Goal: Navigation & Orientation: Find specific page/section

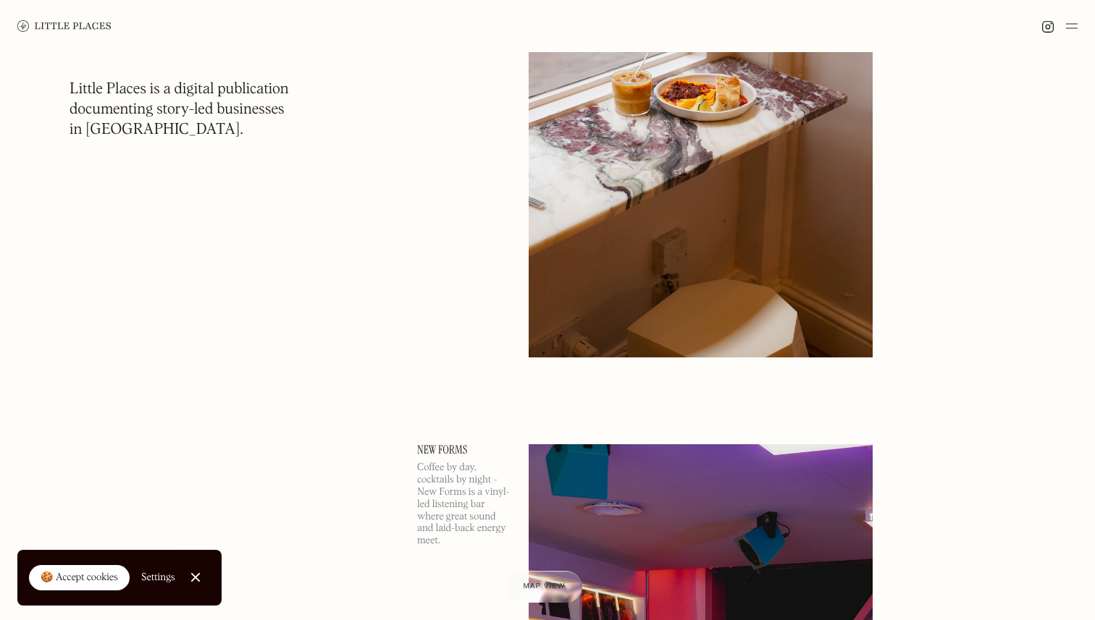
scroll to position [7590, 0]
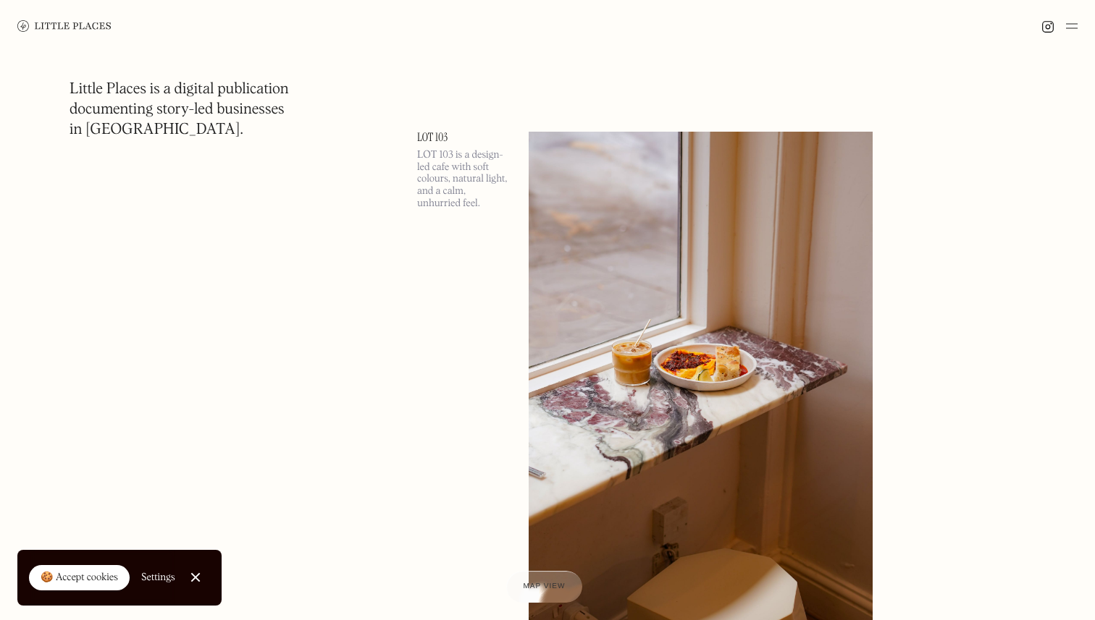
click at [430, 138] on link "LOT 103" at bounding box center [464, 138] width 94 height 12
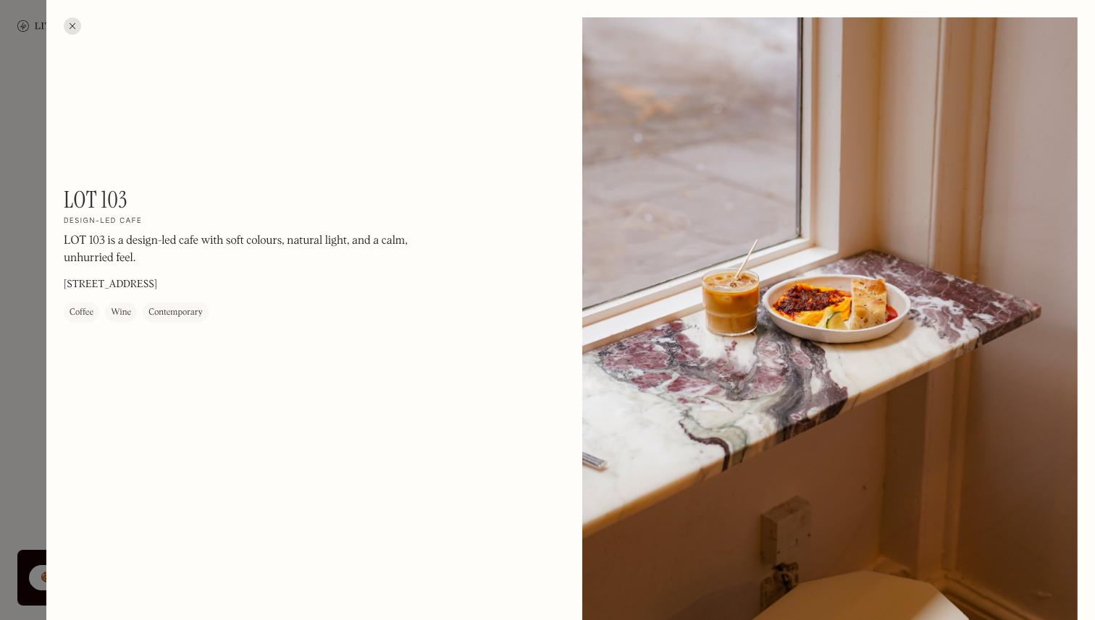
click at [723, 138] on div at bounding box center [829, 326] width 495 height 619
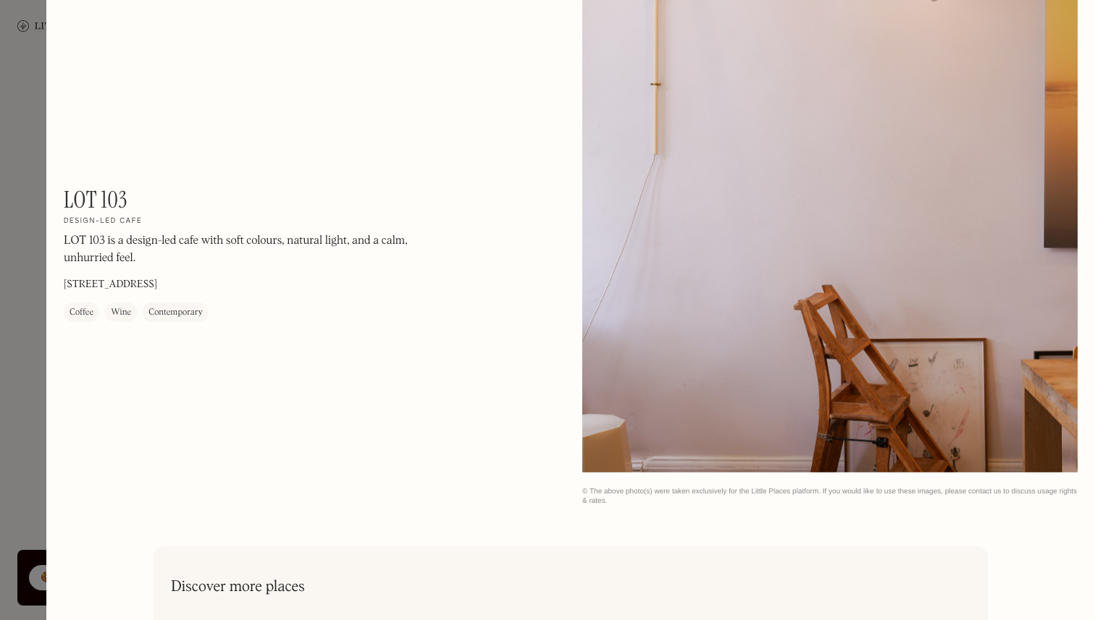
scroll to position [1670, 0]
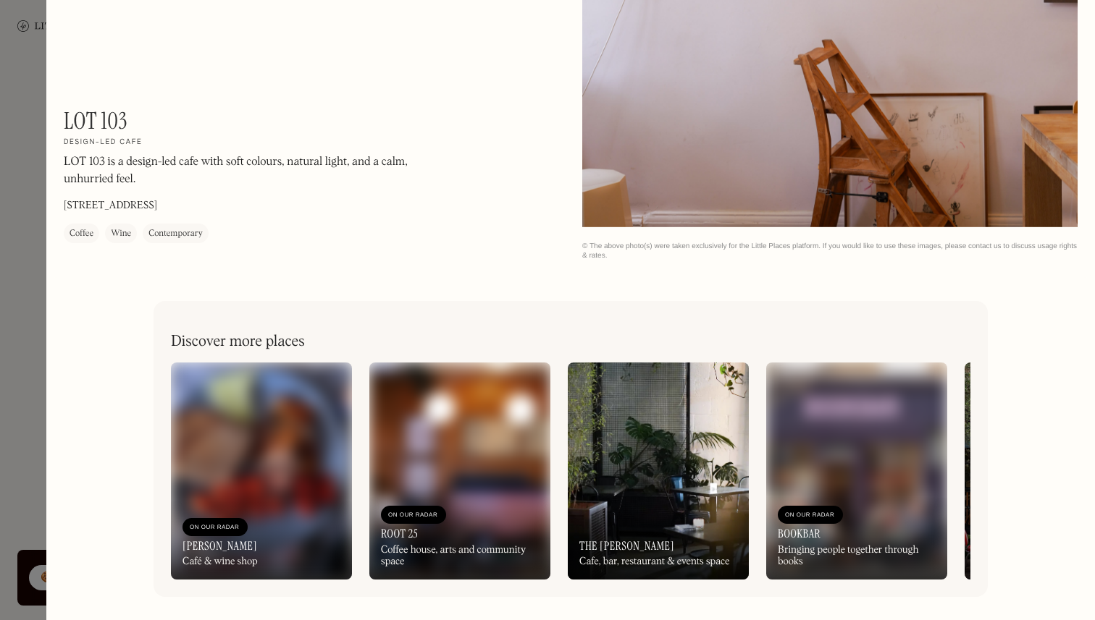
click at [423, 482] on img at bounding box center [459, 471] width 181 height 217
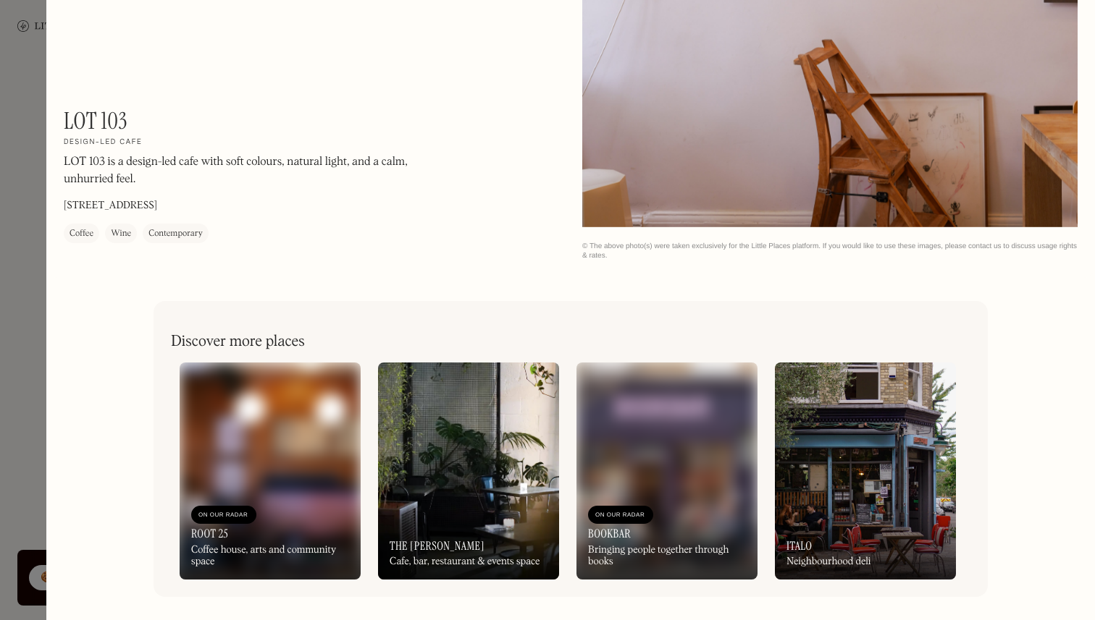
scroll to position [0, 479]
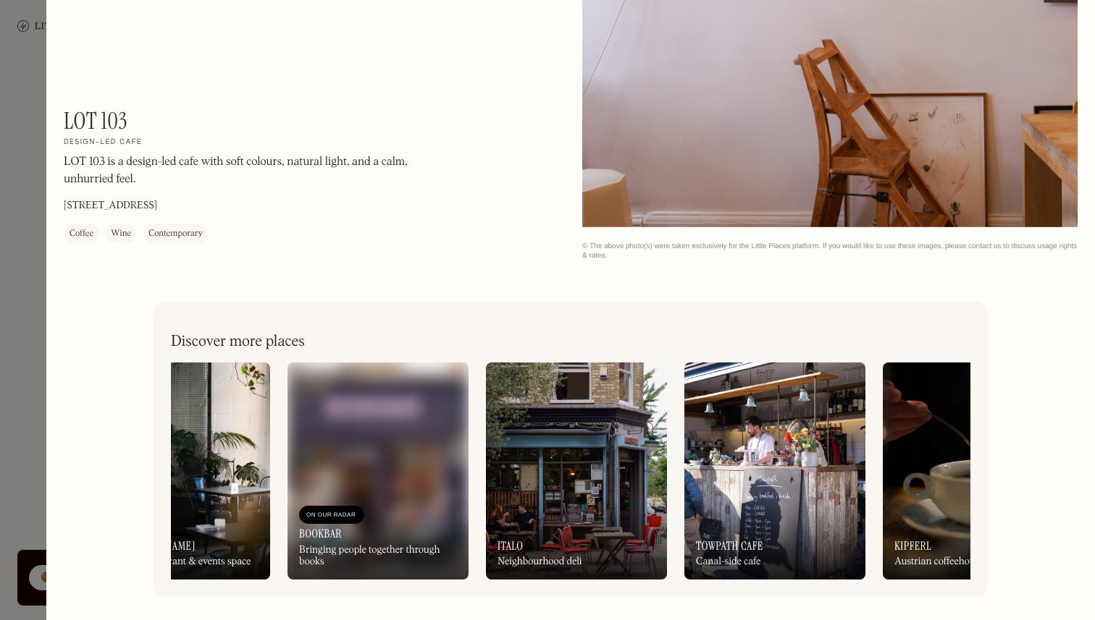
click at [337, 481] on img at bounding box center [377, 471] width 181 height 217
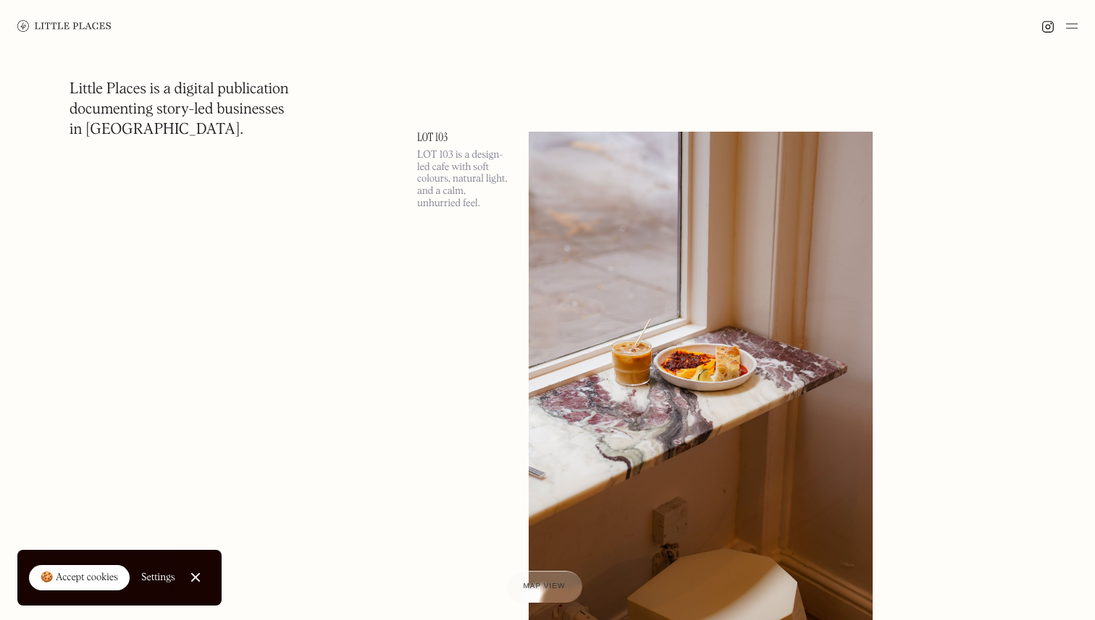
click at [655, 308] on img at bounding box center [701, 380] width 344 height 497
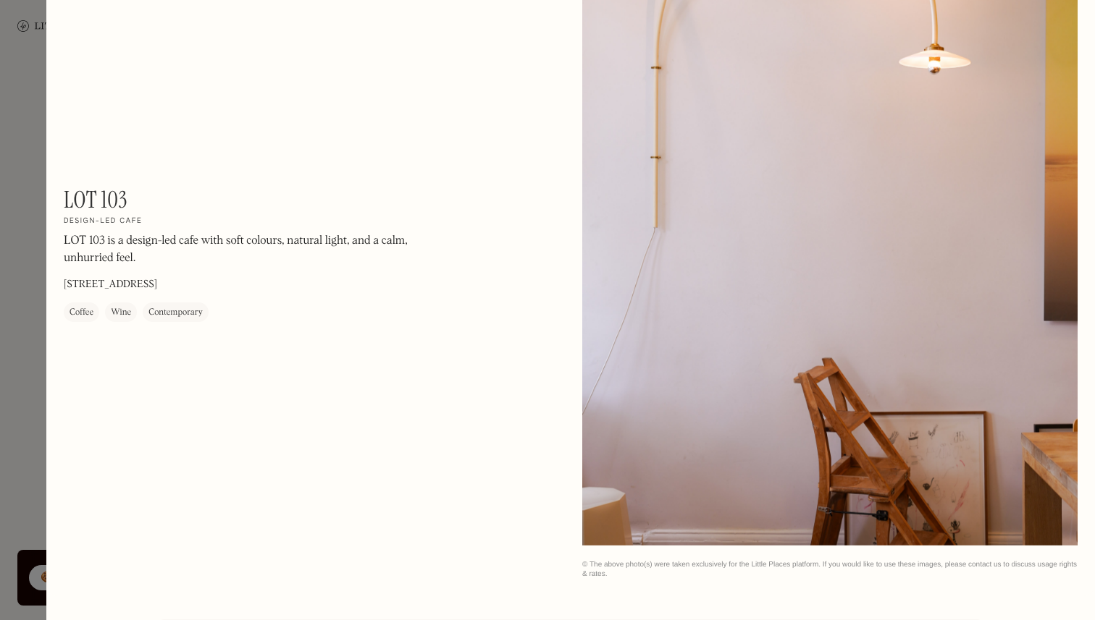
scroll to position [1670, 0]
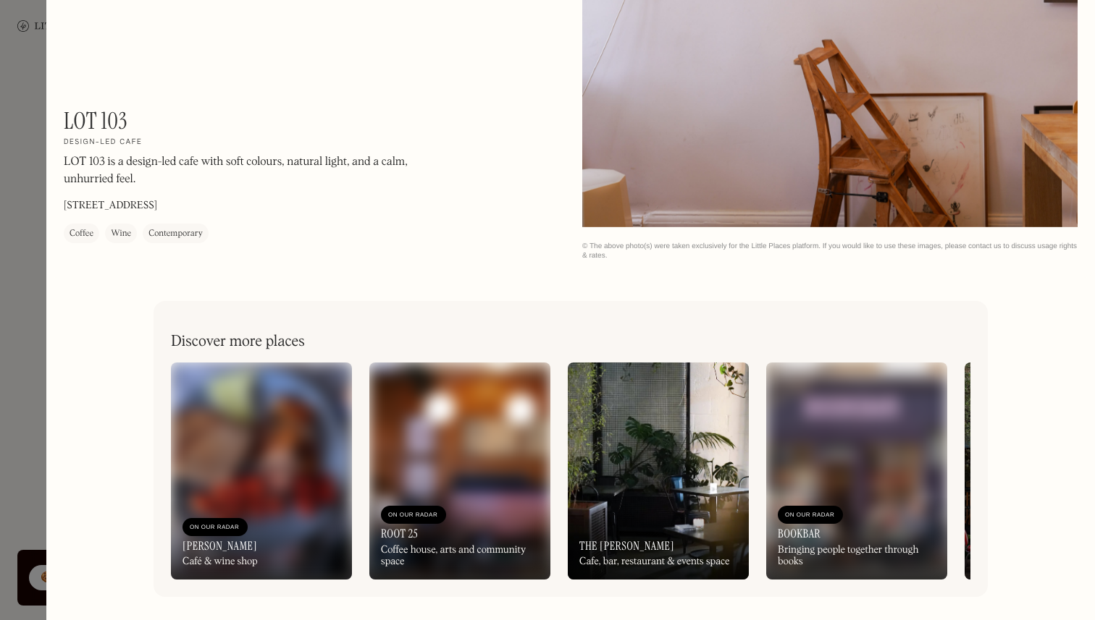
click at [831, 443] on img at bounding box center [856, 471] width 181 height 217
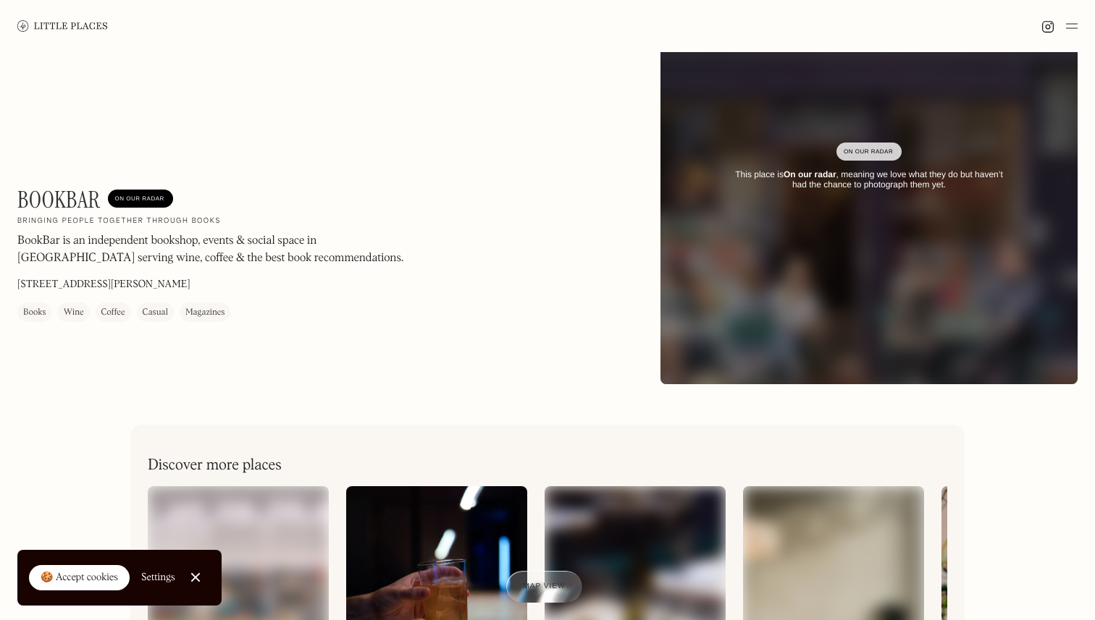
scroll to position [106, 0]
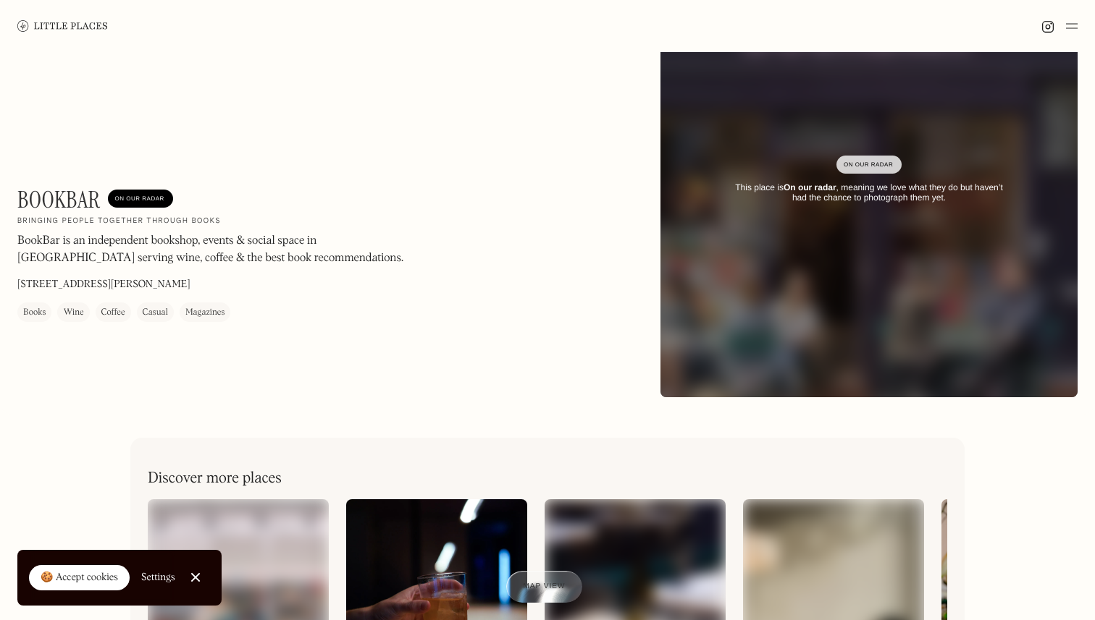
click at [877, 168] on div "On Our Radar" at bounding box center [868, 165] width 51 height 14
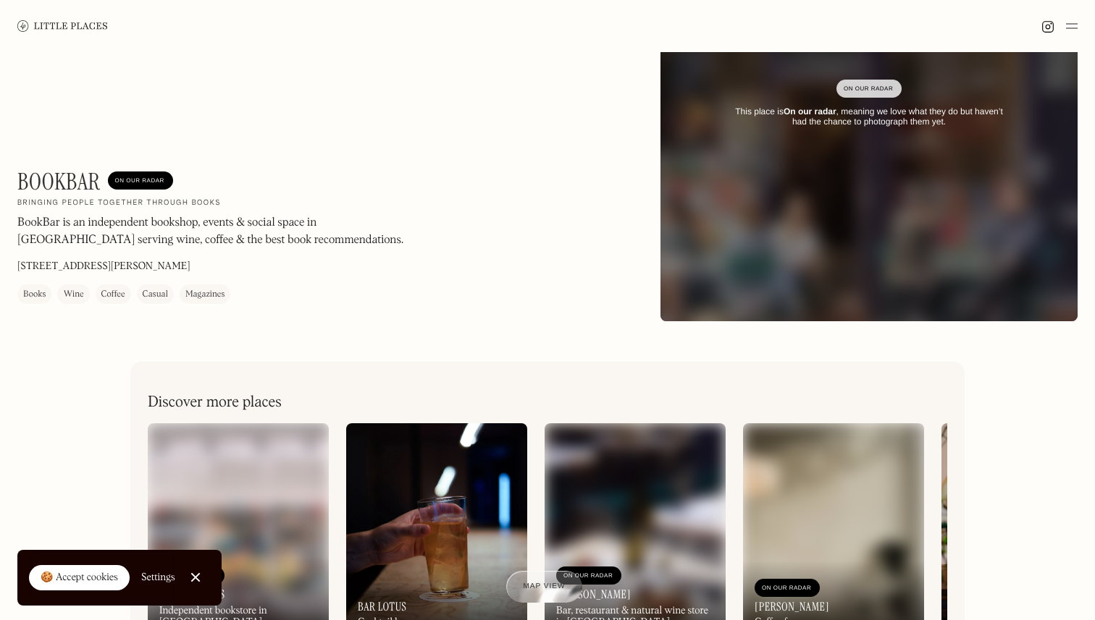
scroll to position [360, 0]
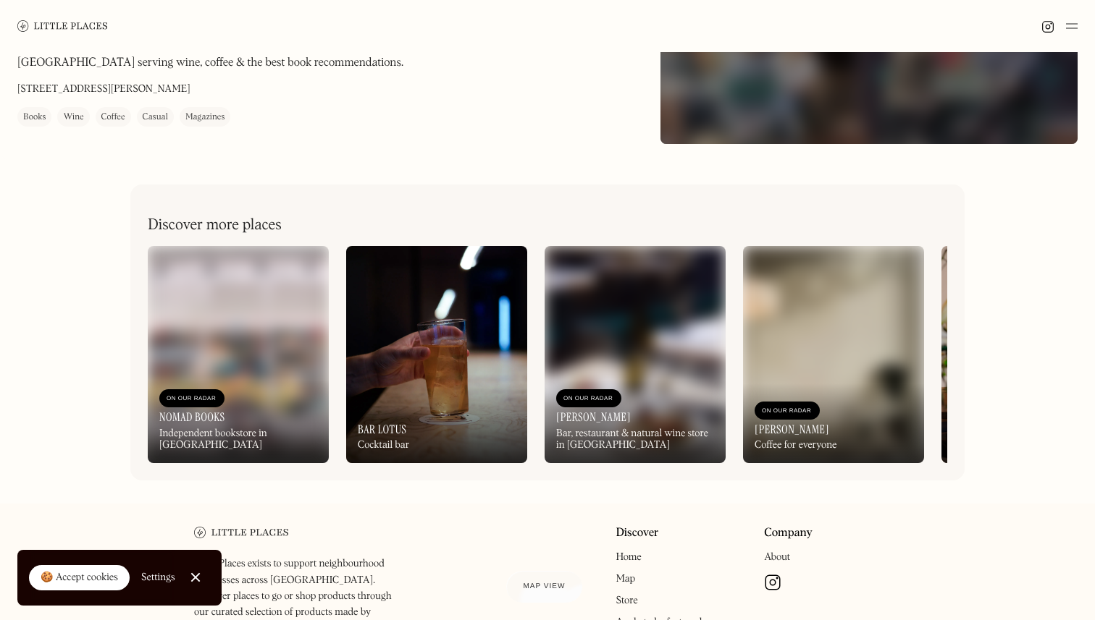
click at [241, 412] on div "On Our Radar Nomad Books Independent bookstore in Fulham" at bounding box center [238, 421] width 181 height 83
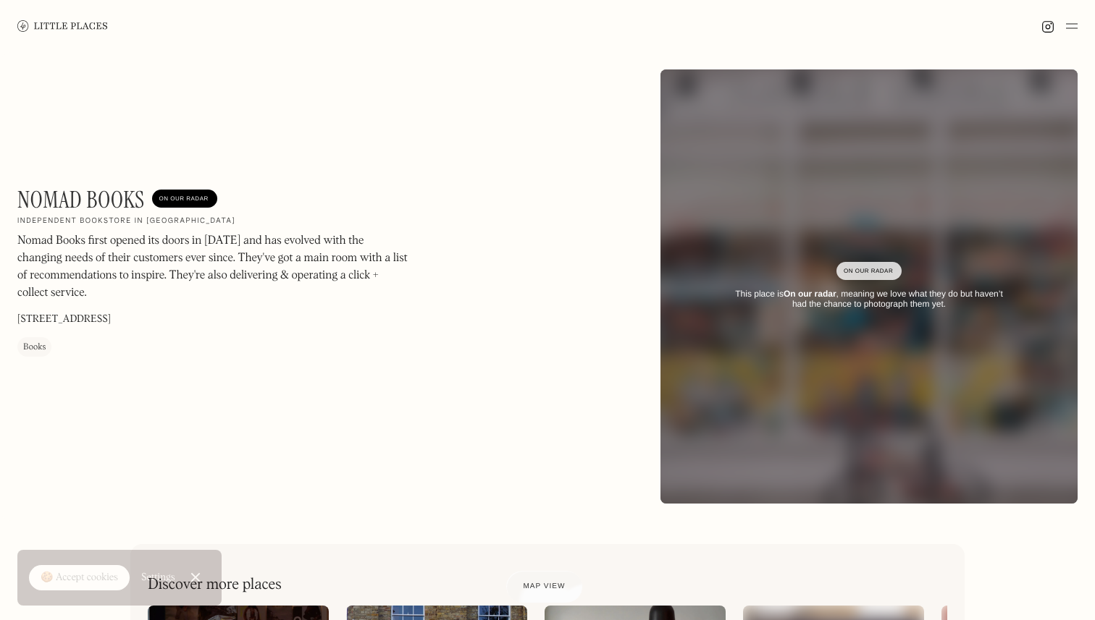
scroll to position [292, 0]
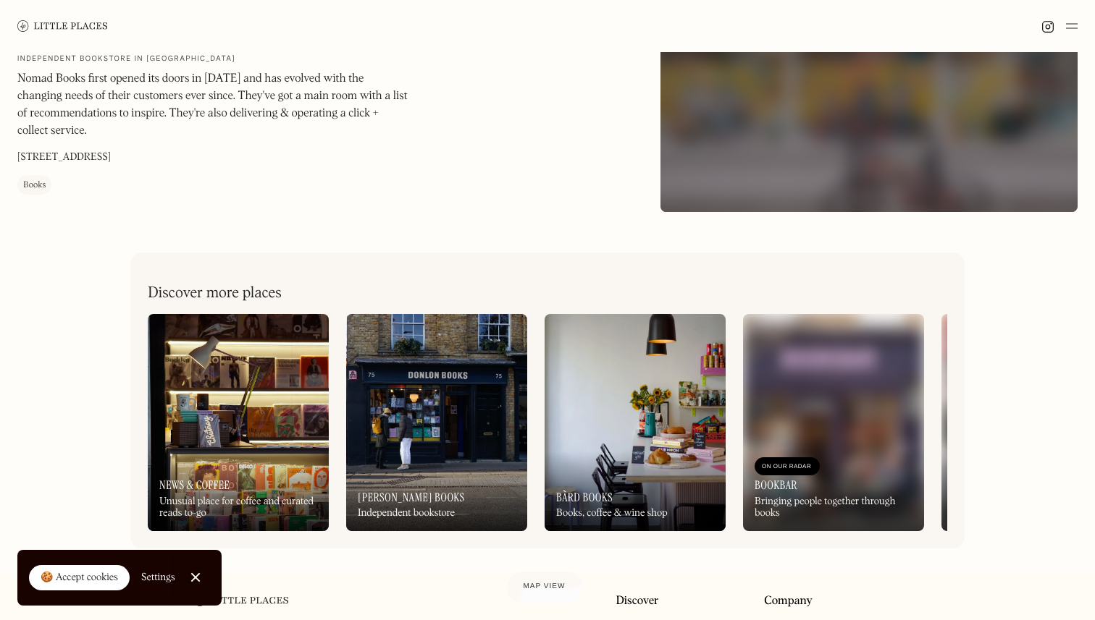
click at [628, 420] on img at bounding box center [634, 422] width 181 height 217
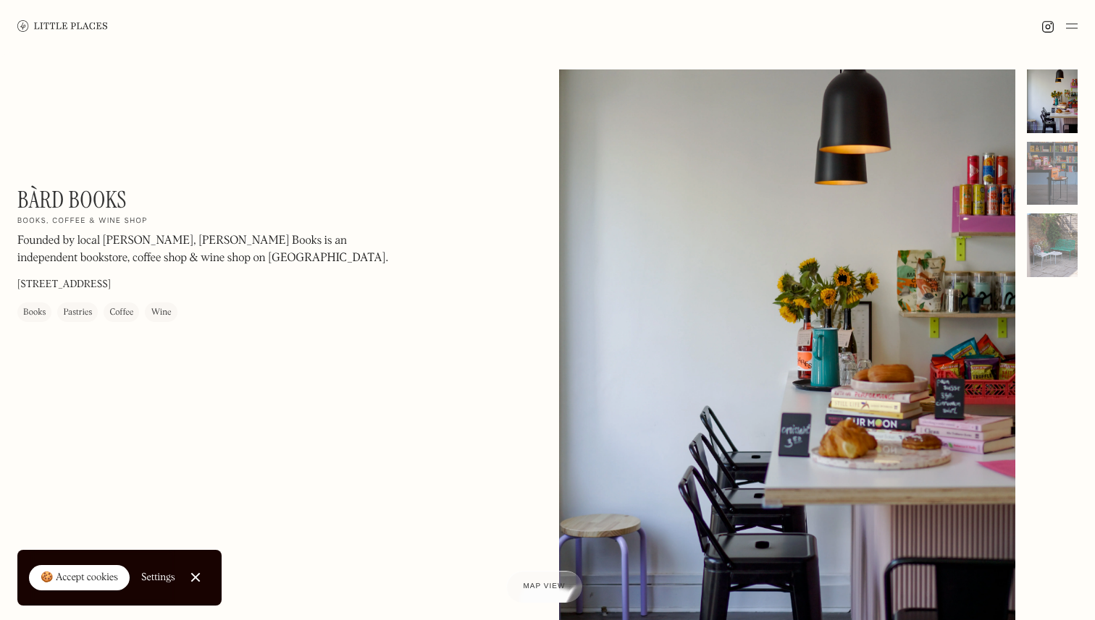
click at [75, 17] on link at bounding box center [62, 26] width 91 height 52
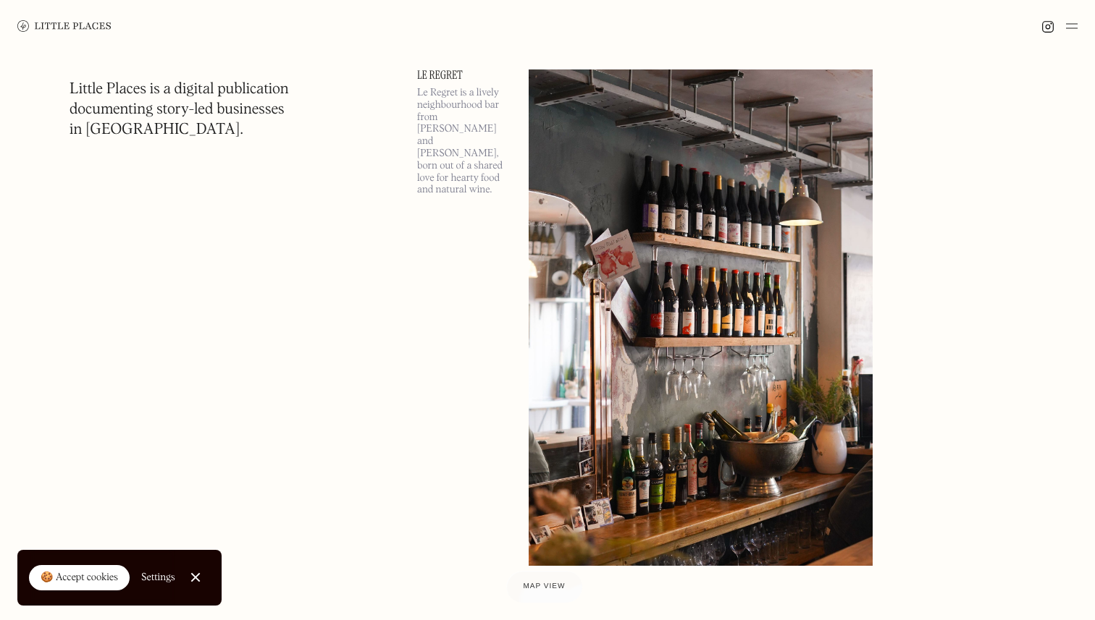
scroll to position [2984, 0]
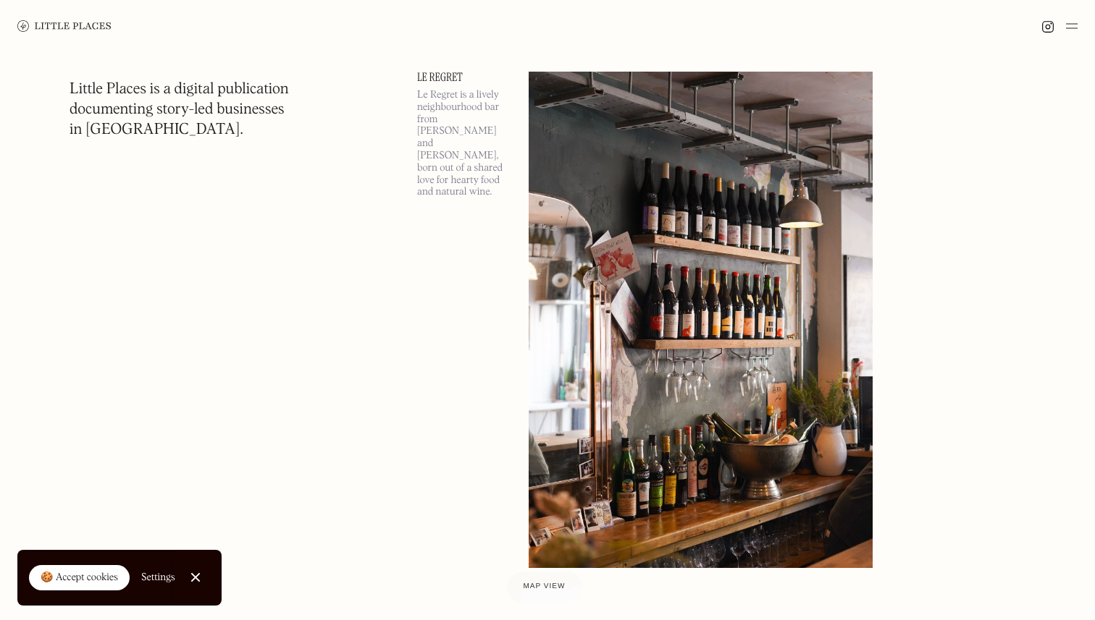
click at [689, 219] on img at bounding box center [701, 320] width 344 height 497
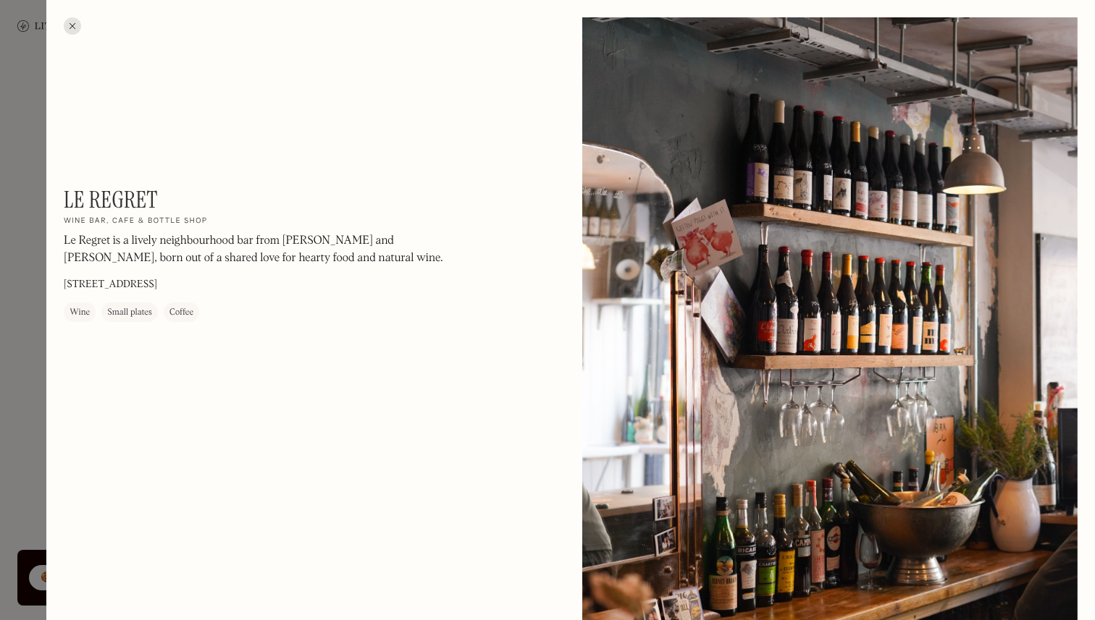
click at [11, 89] on div at bounding box center [547, 310] width 1095 height 620
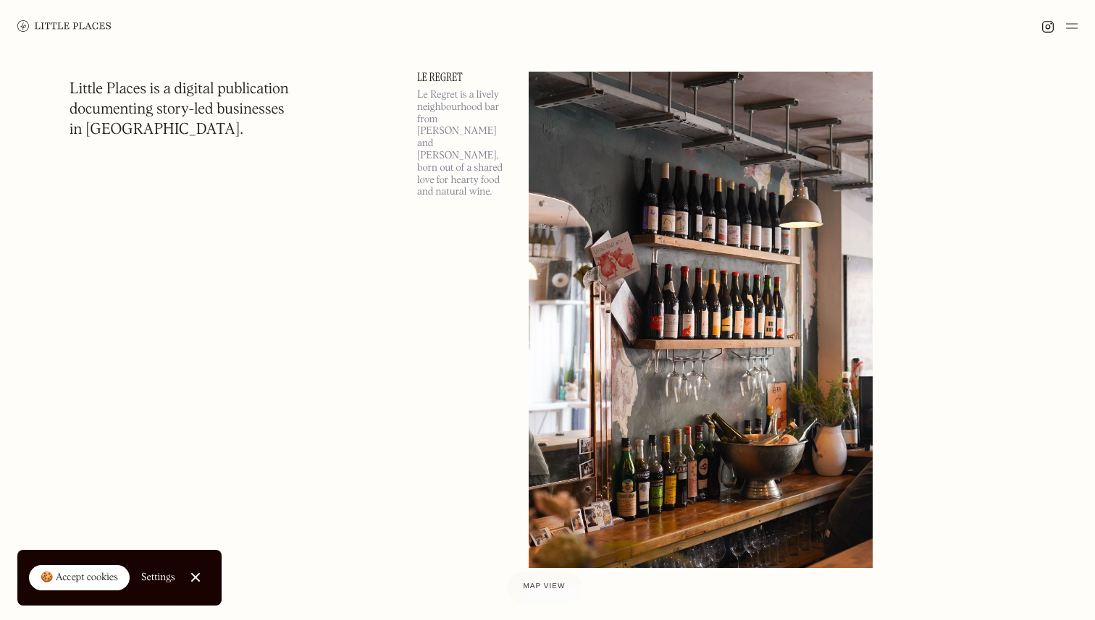
click at [1074, 33] on img at bounding box center [1072, 25] width 12 height 17
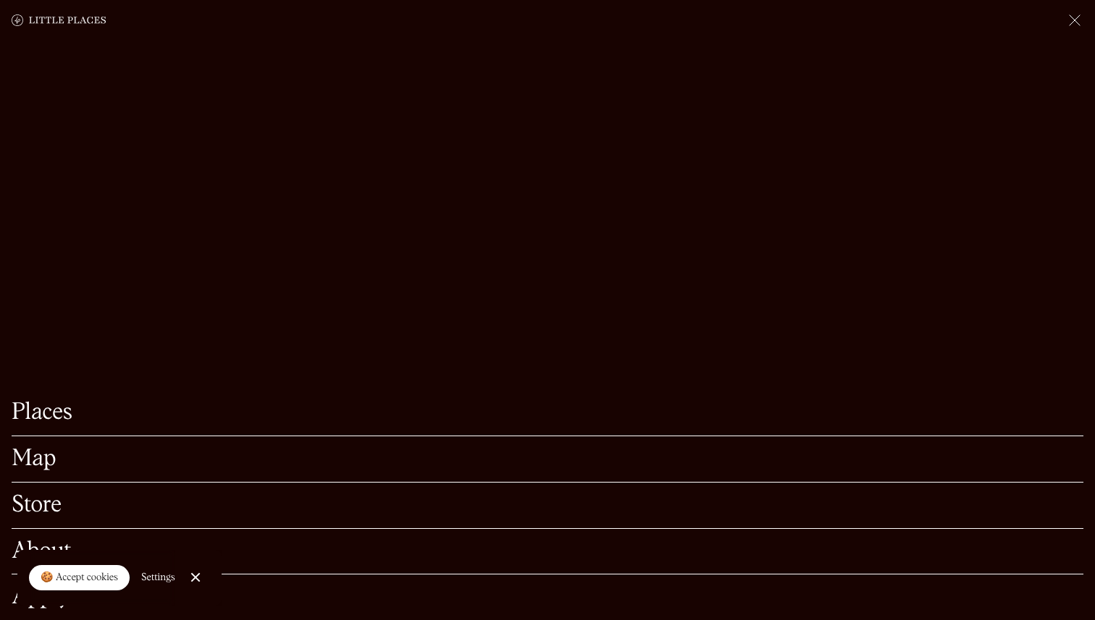
scroll to position [3107, 0]
click at [187, 578] on link "Close Cookie Popup" at bounding box center [195, 577] width 29 height 29
click at [1070, 17] on img at bounding box center [1074, 20] width 17 height 17
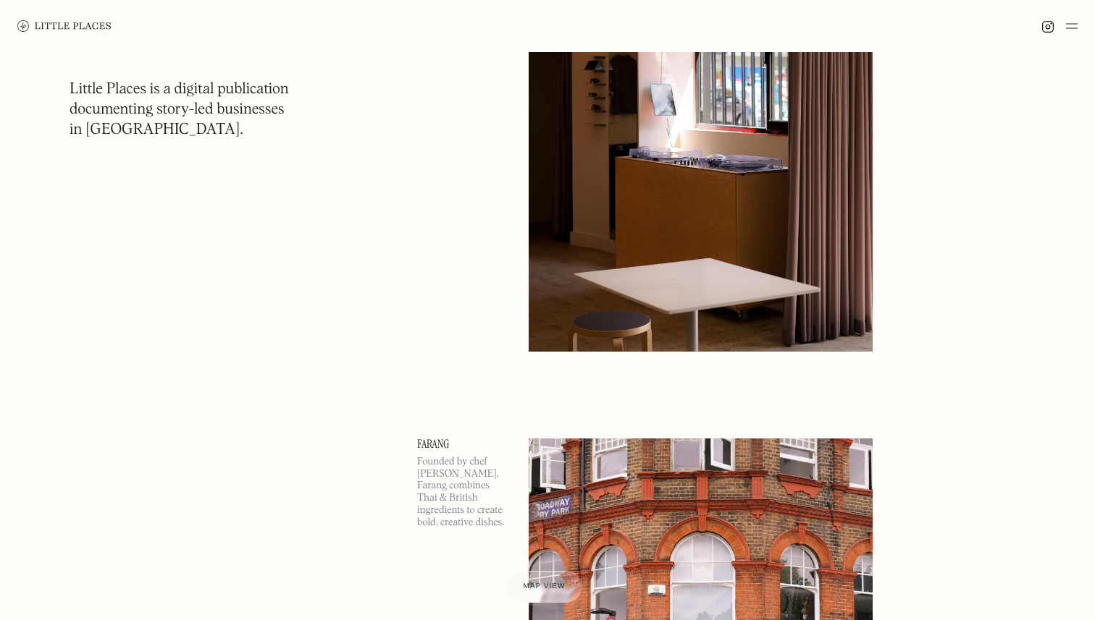
scroll to position [4607, 0]
